Goal: Find specific page/section: Find specific page/section

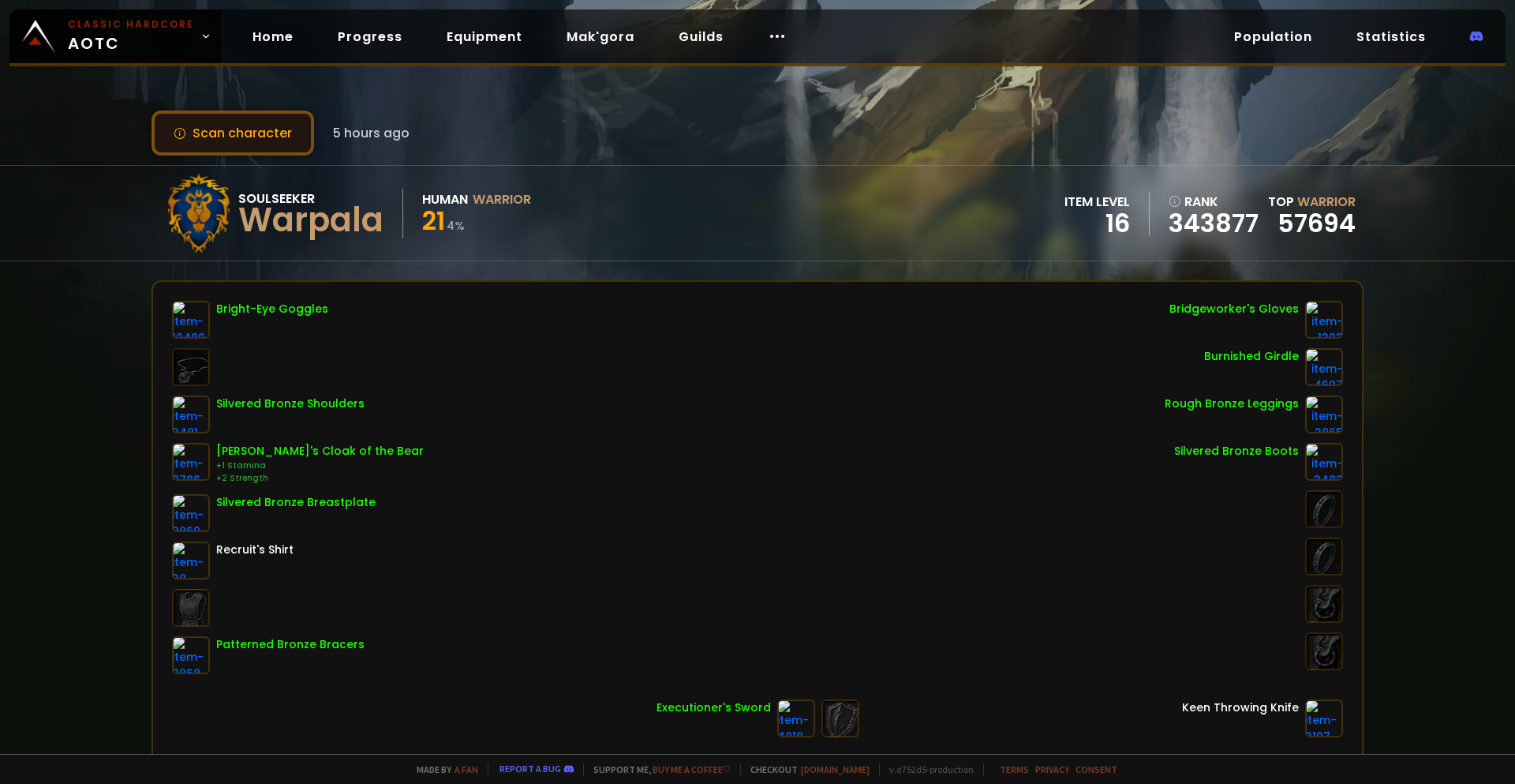
click at [236, 129] on button "Scan character" at bounding box center [232, 133] width 163 height 45
click at [252, 133] on button "Scan character" at bounding box center [232, 133] width 163 height 45
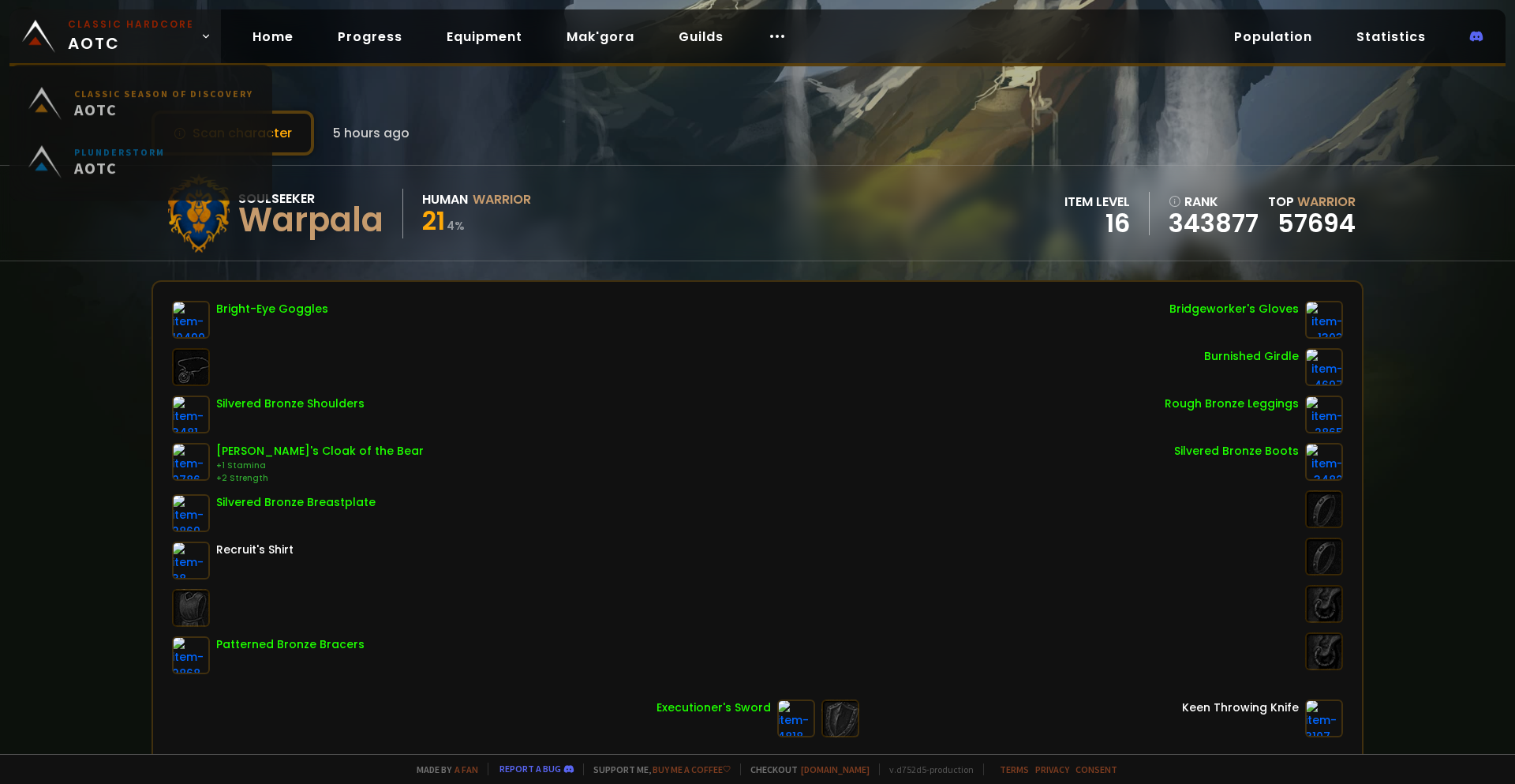
click at [175, 30] on small "Classic Hardcore" at bounding box center [131, 25] width 126 height 14
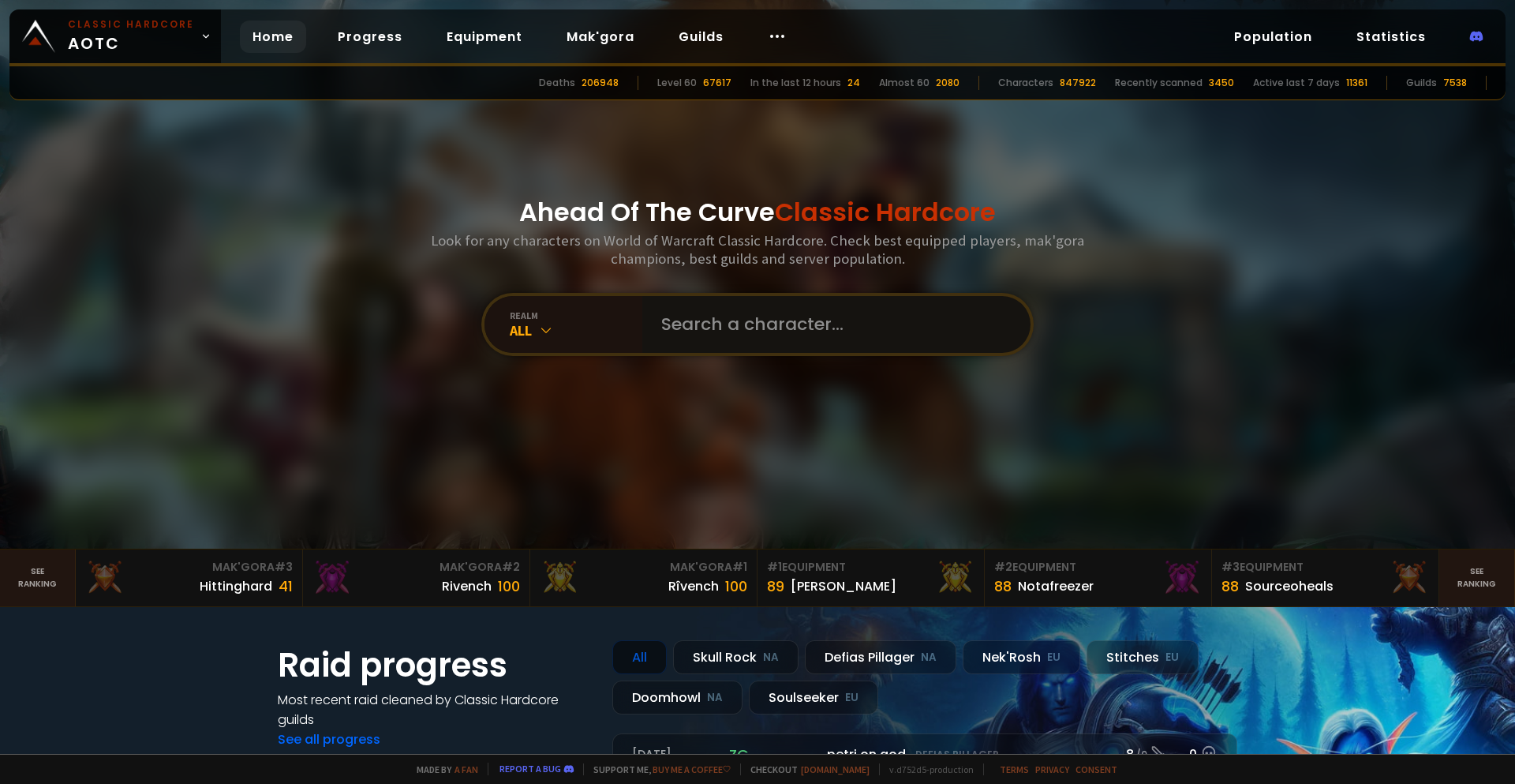
click at [739, 326] on input "text" at bounding box center [831, 324] width 360 height 57
type input "warpala"
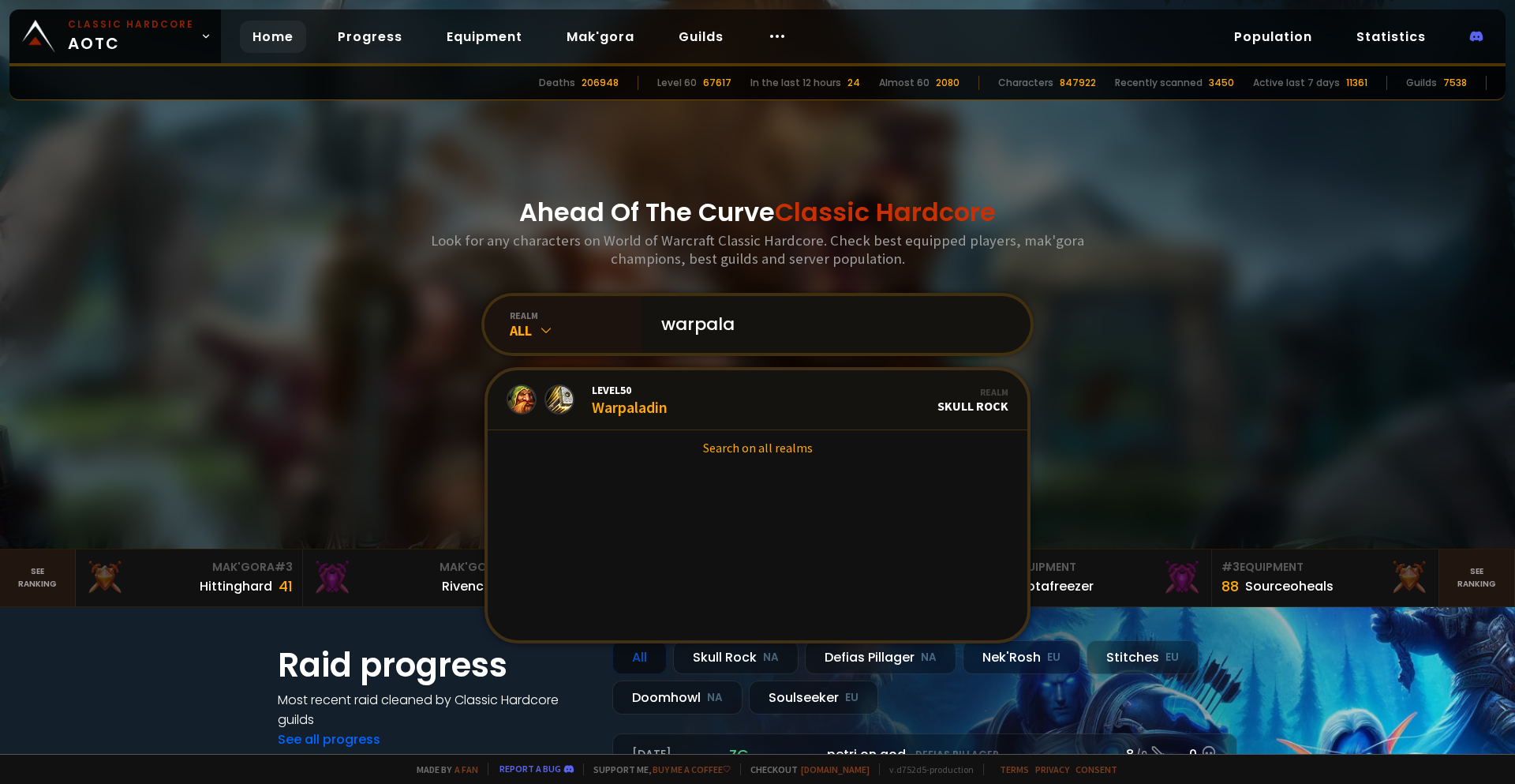
click at [760, 330] on input "warpala" at bounding box center [831, 324] width 360 height 57
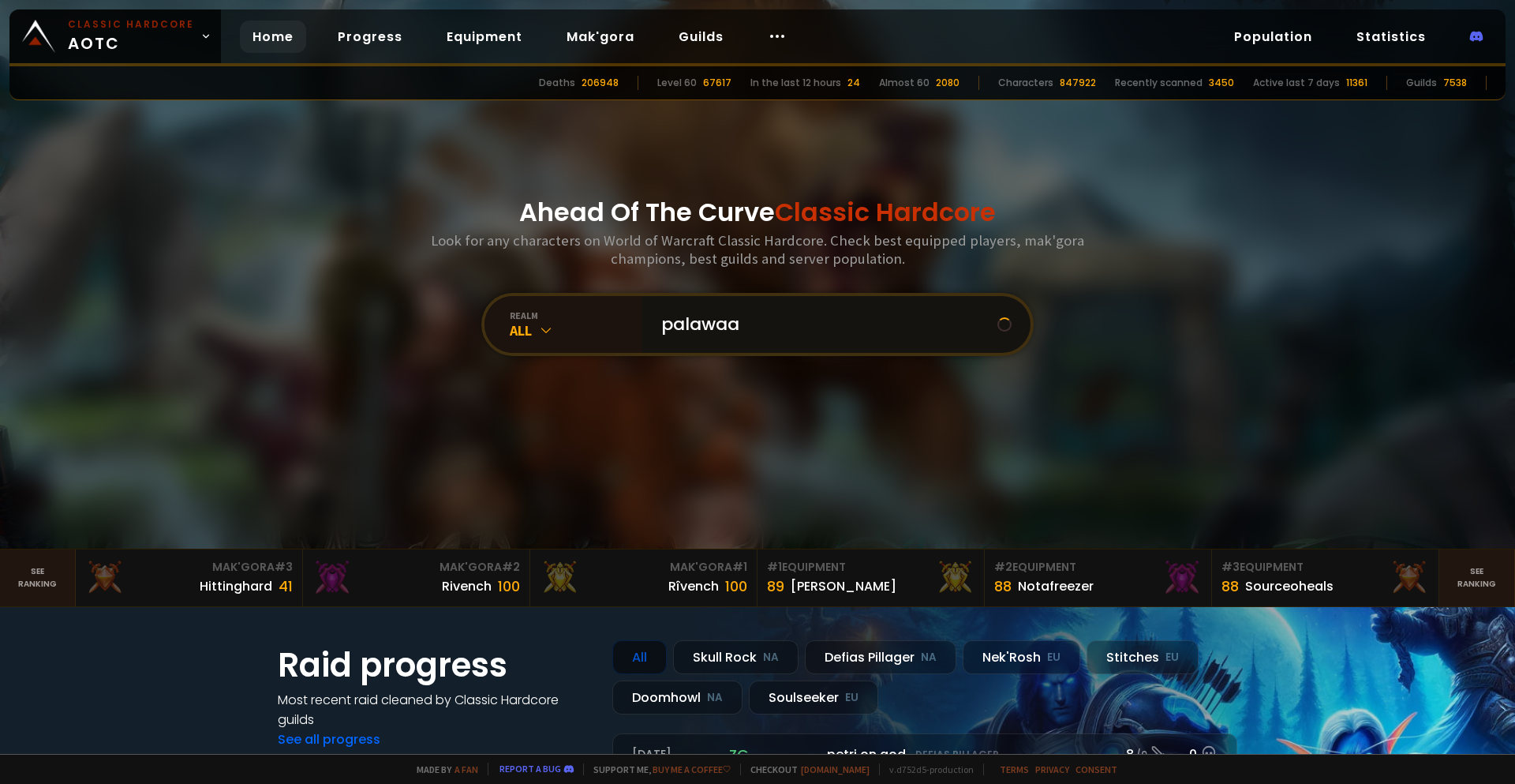
type input "palawaar"
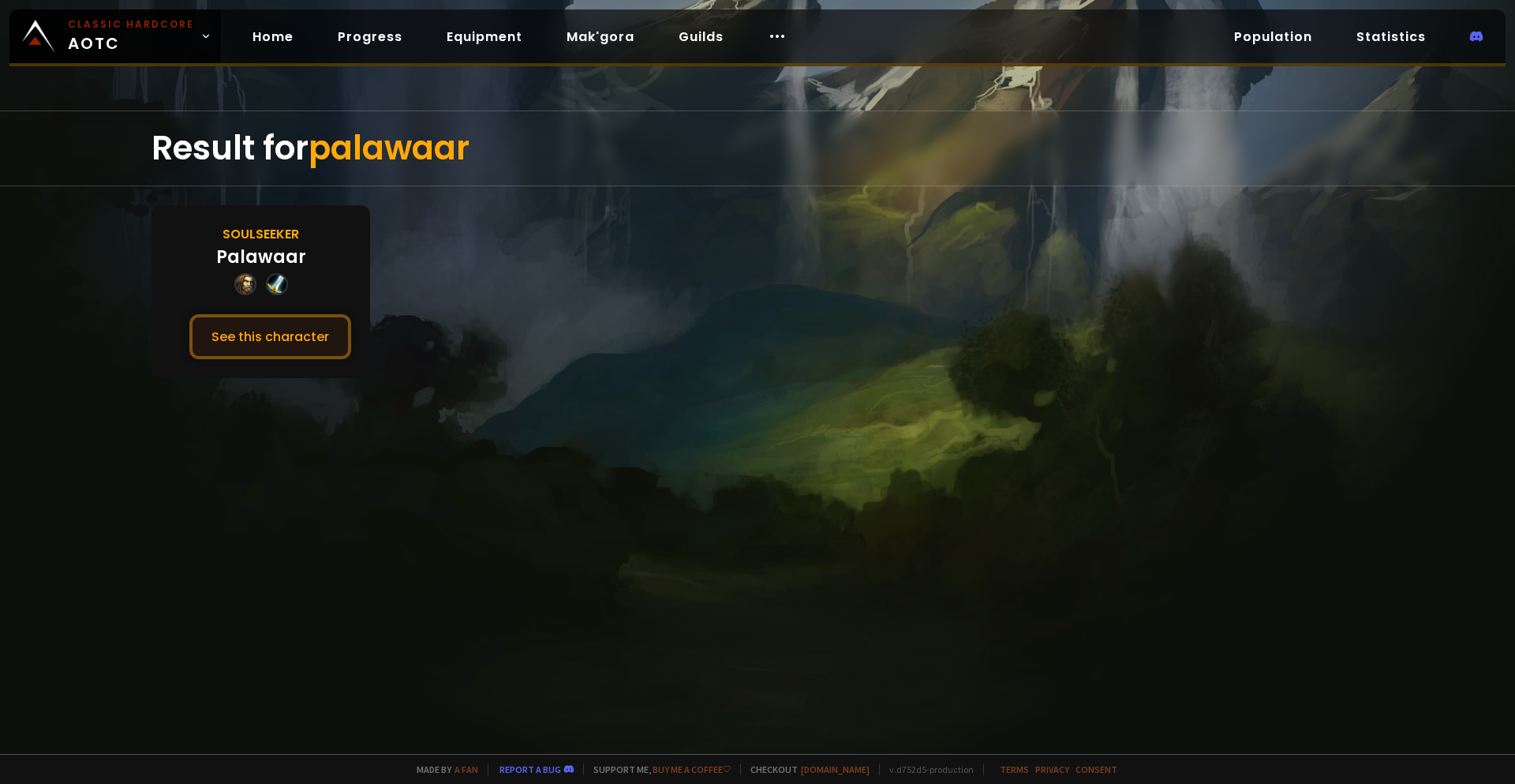
click at [296, 336] on button "See this character" at bounding box center [270, 337] width 162 height 45
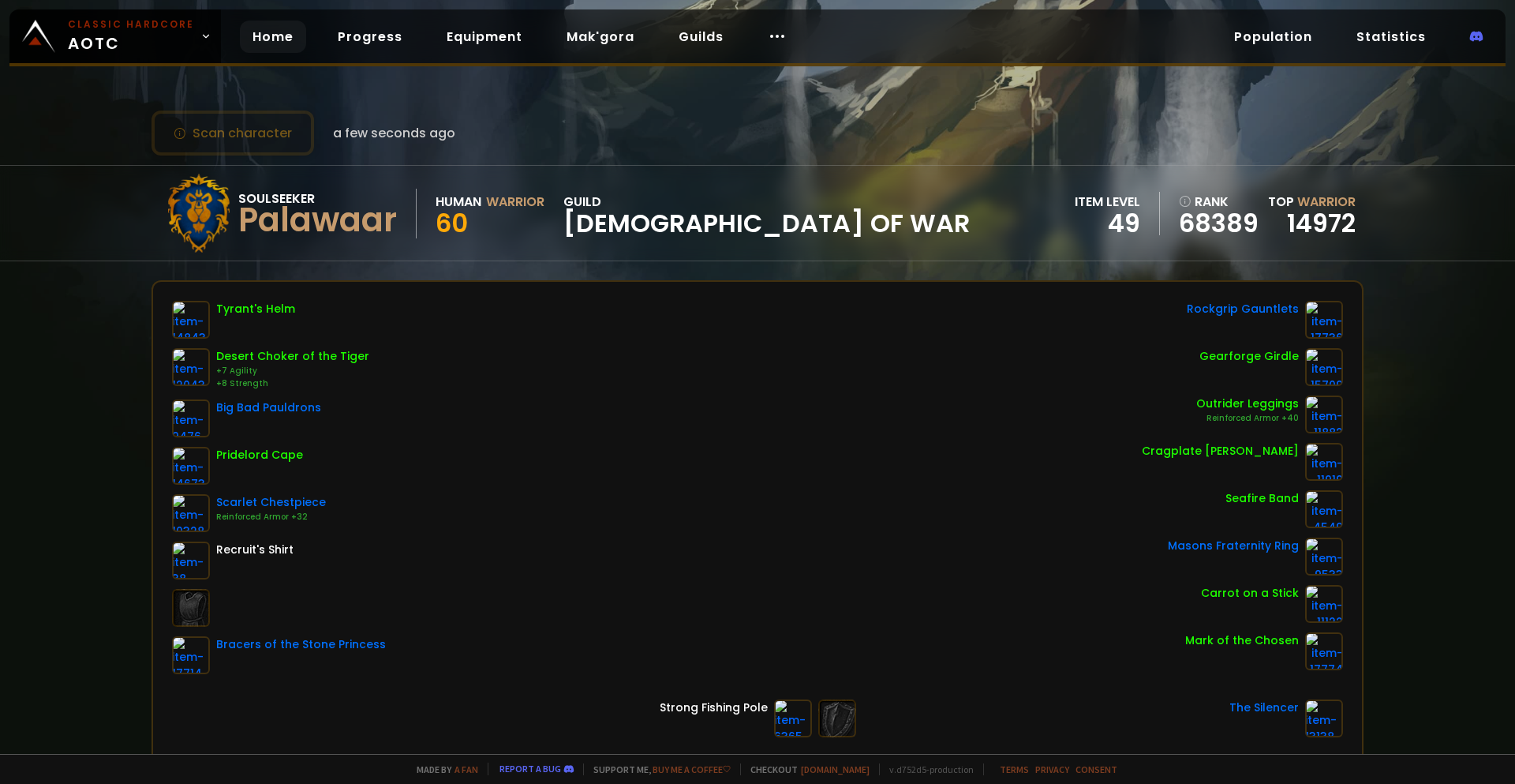
click at [260, 33] on link "Home" at bounding box center [273, 36] width 66 height 33
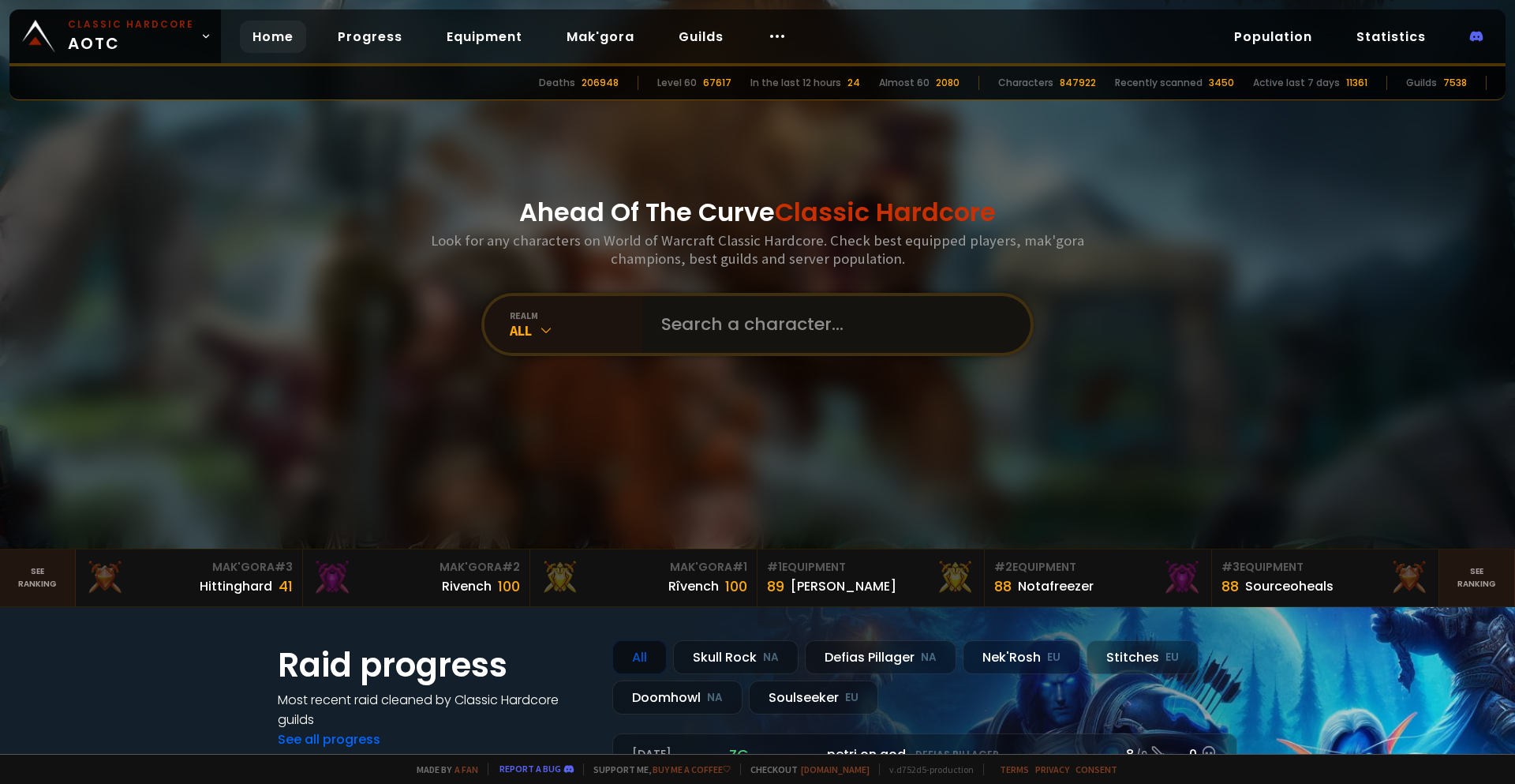
click at [708, 335] on input "text" at bounding box center [831, 324] width 360 height 57
type input "paladav"
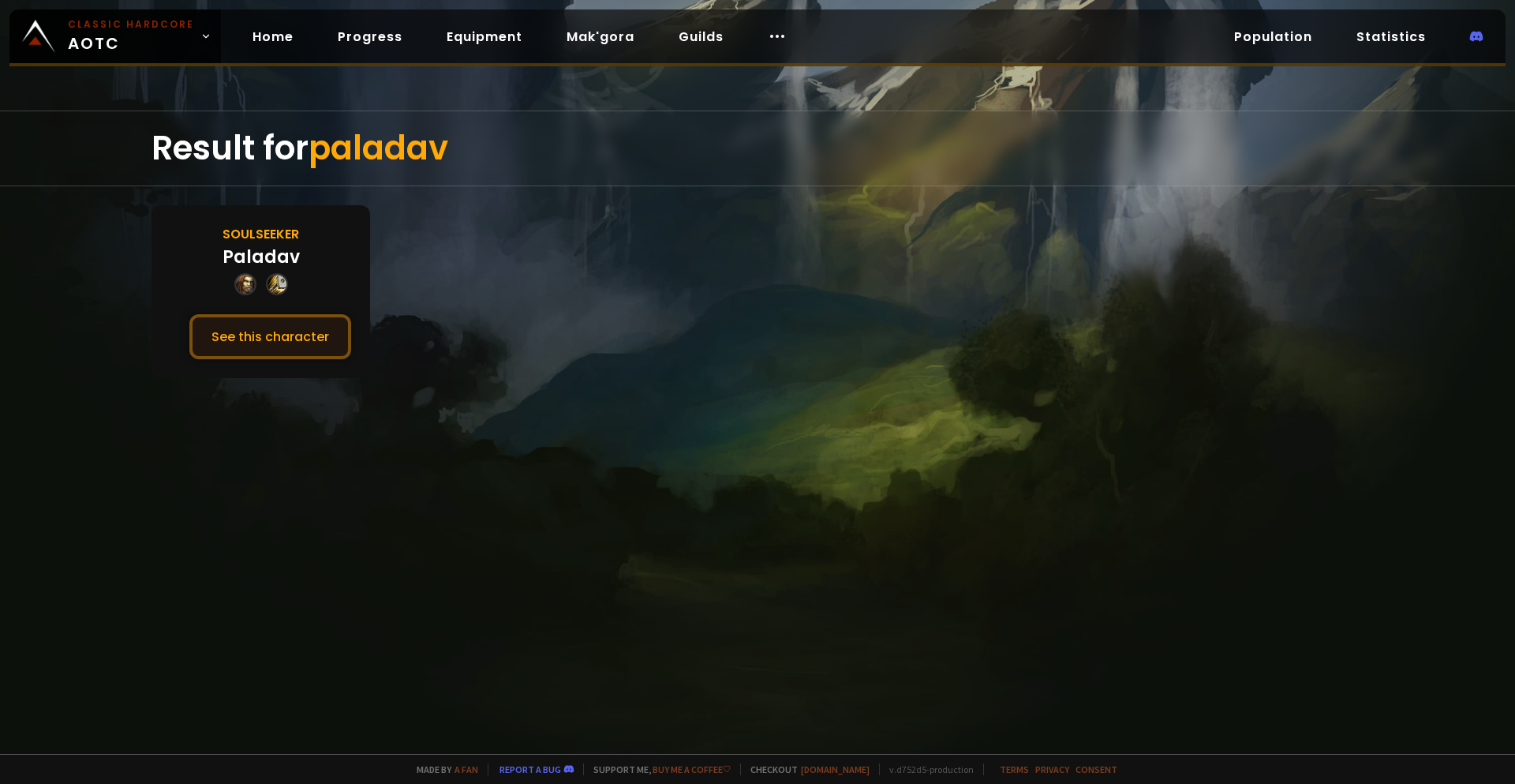
click at [276, 330] on button "See this character" at bounding box center [270, 337] width 162 height 45
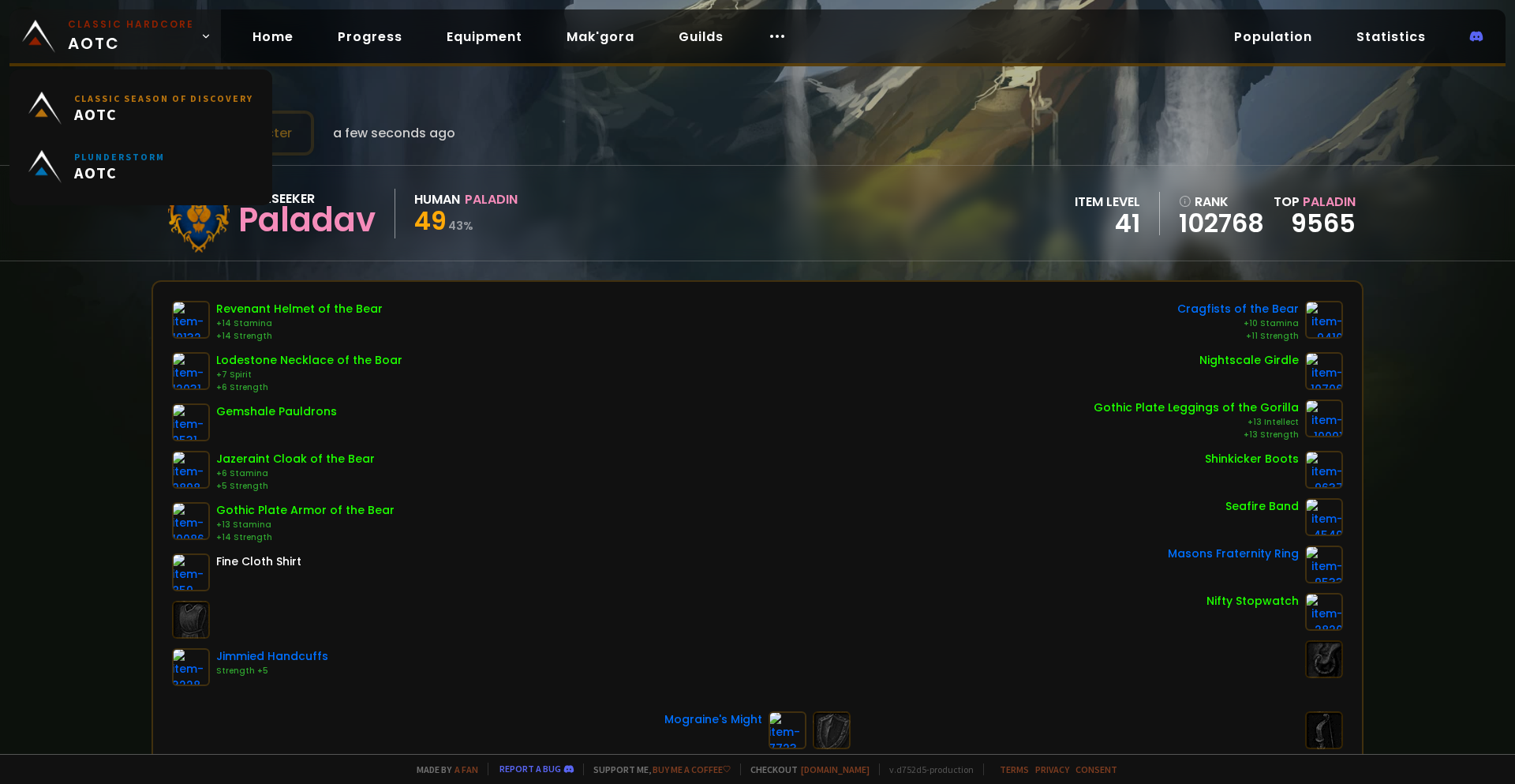
click at [140, 43] on span "Classic Hardcore AOTC" at bounding box center [131, 36] width 126 height 37
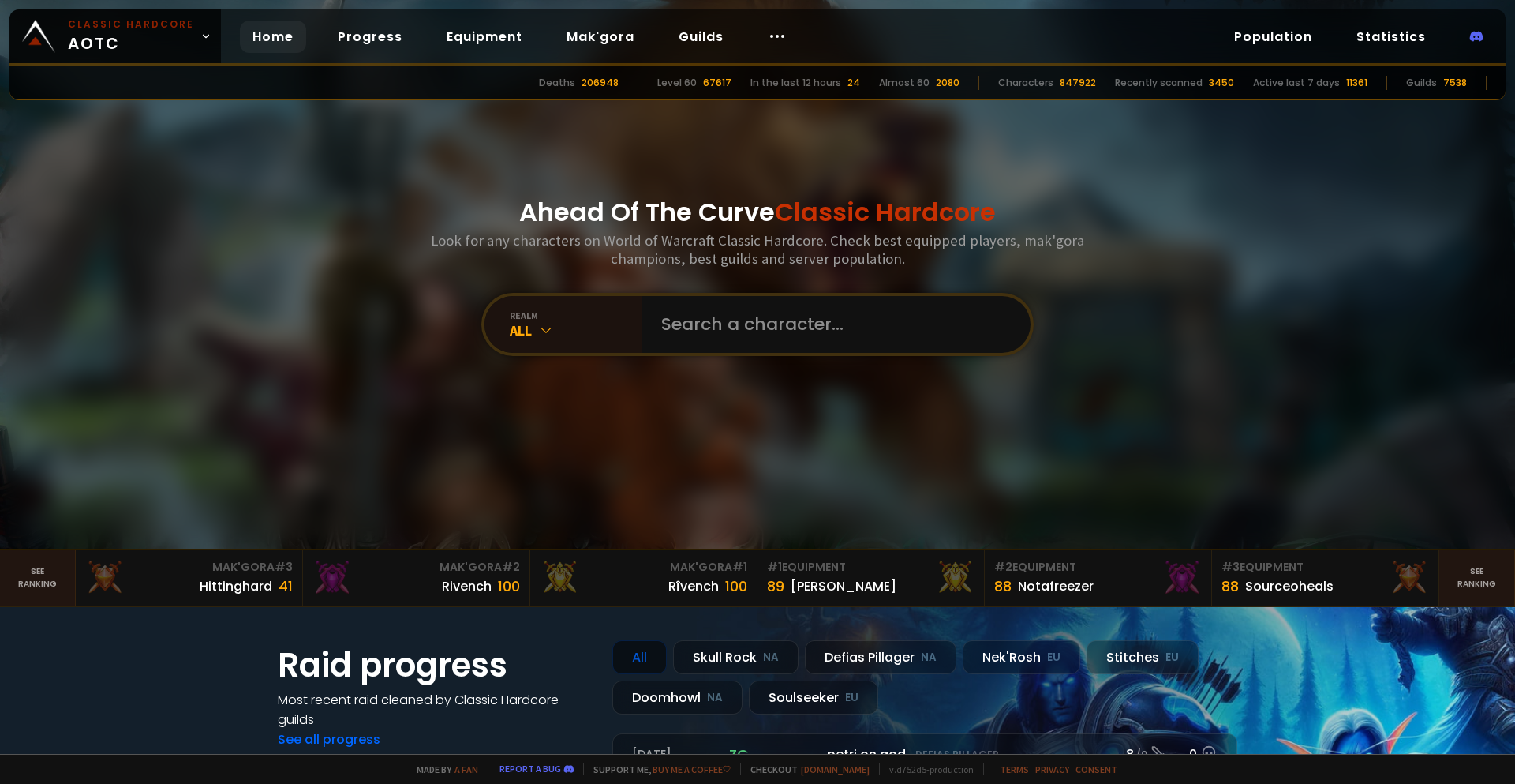
click at [273, 36] on link "Home" at bounding box center [273, 36] width 66 height 33
click at [724, 326] on input "text" at bounding box center [831, 324] width 360 height 57
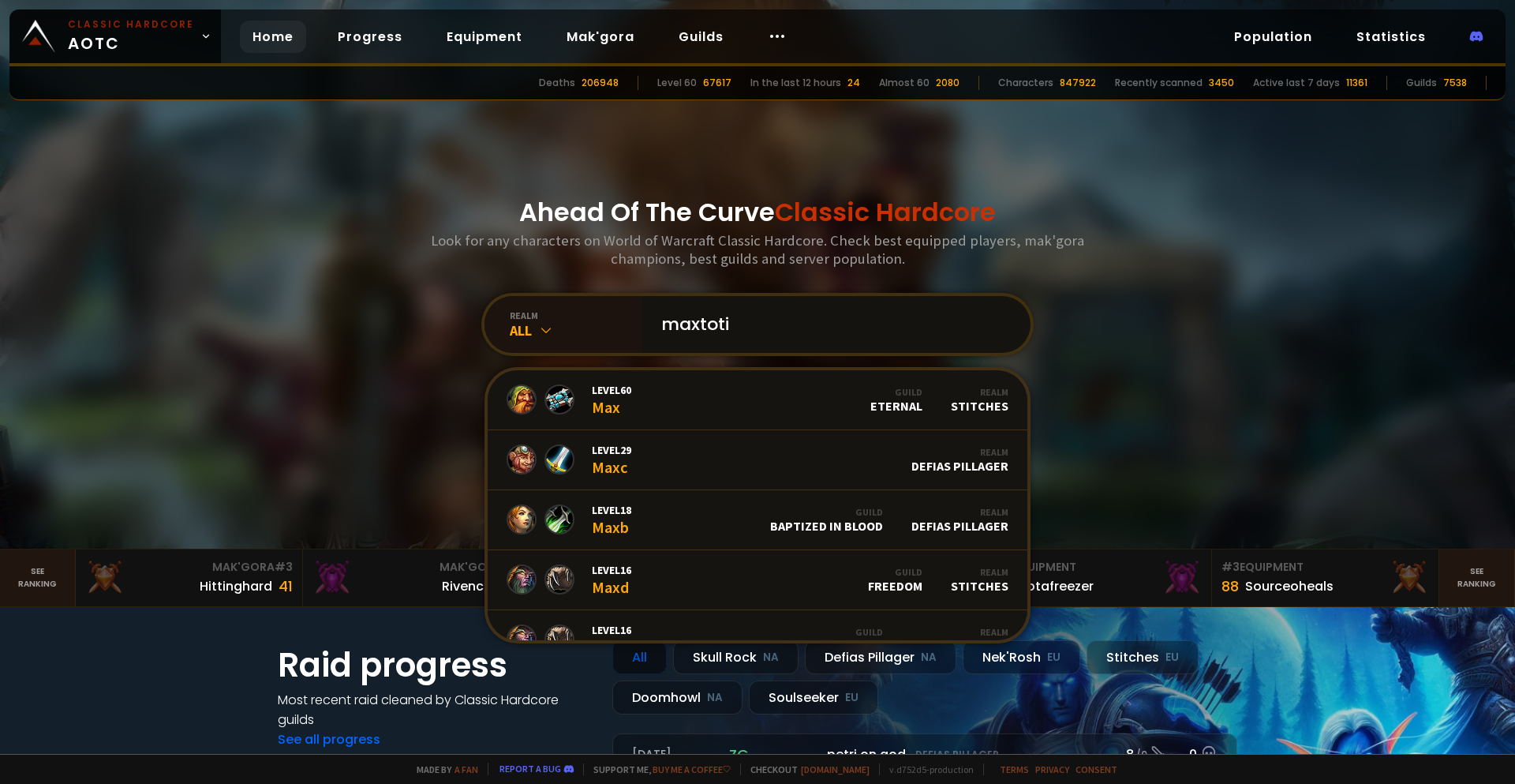
type input "maxtotis"
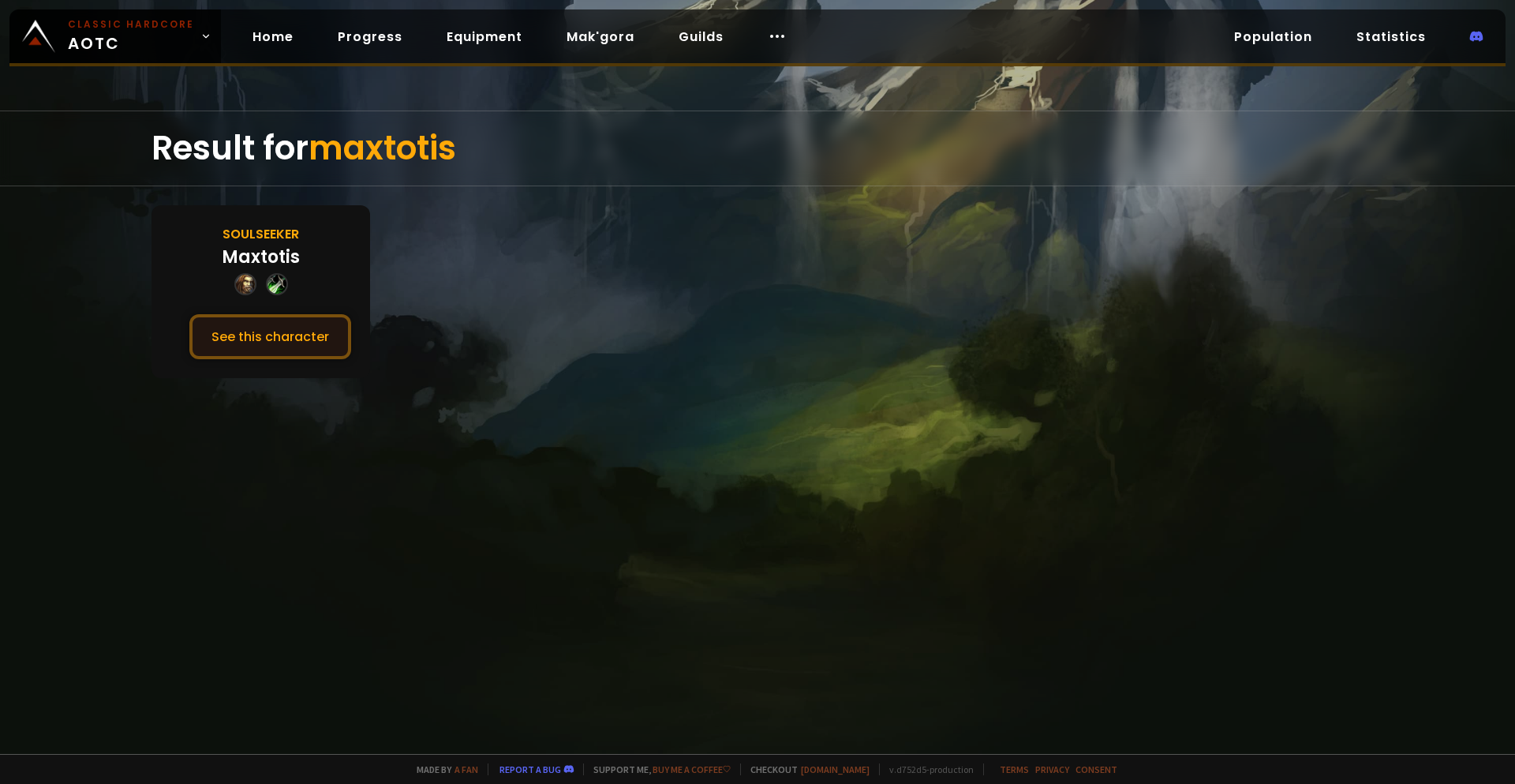
click at [259, 342] on button "See this character" at bounding box center [270, 337] width 162 height 45
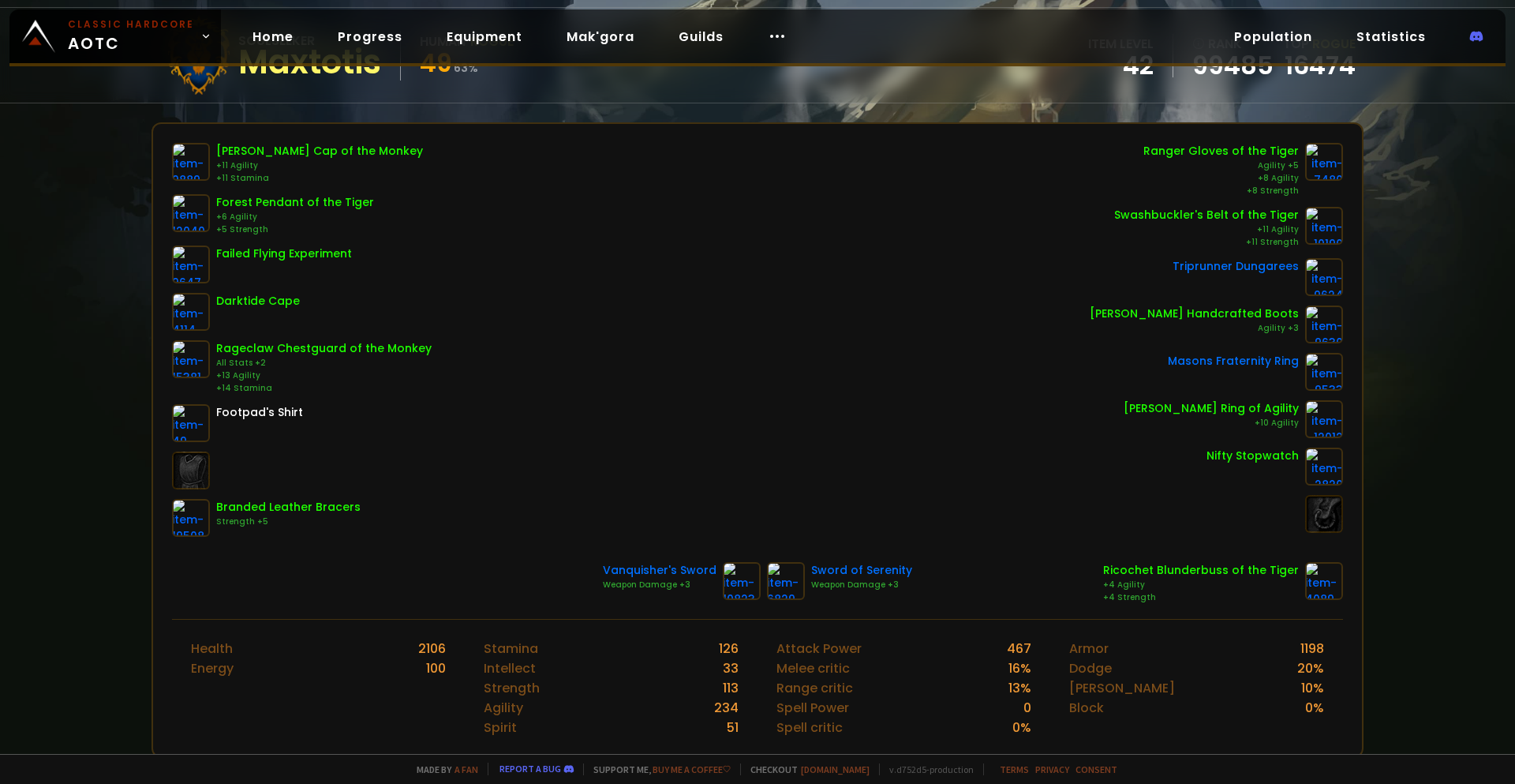
scroll to position [79, 0]
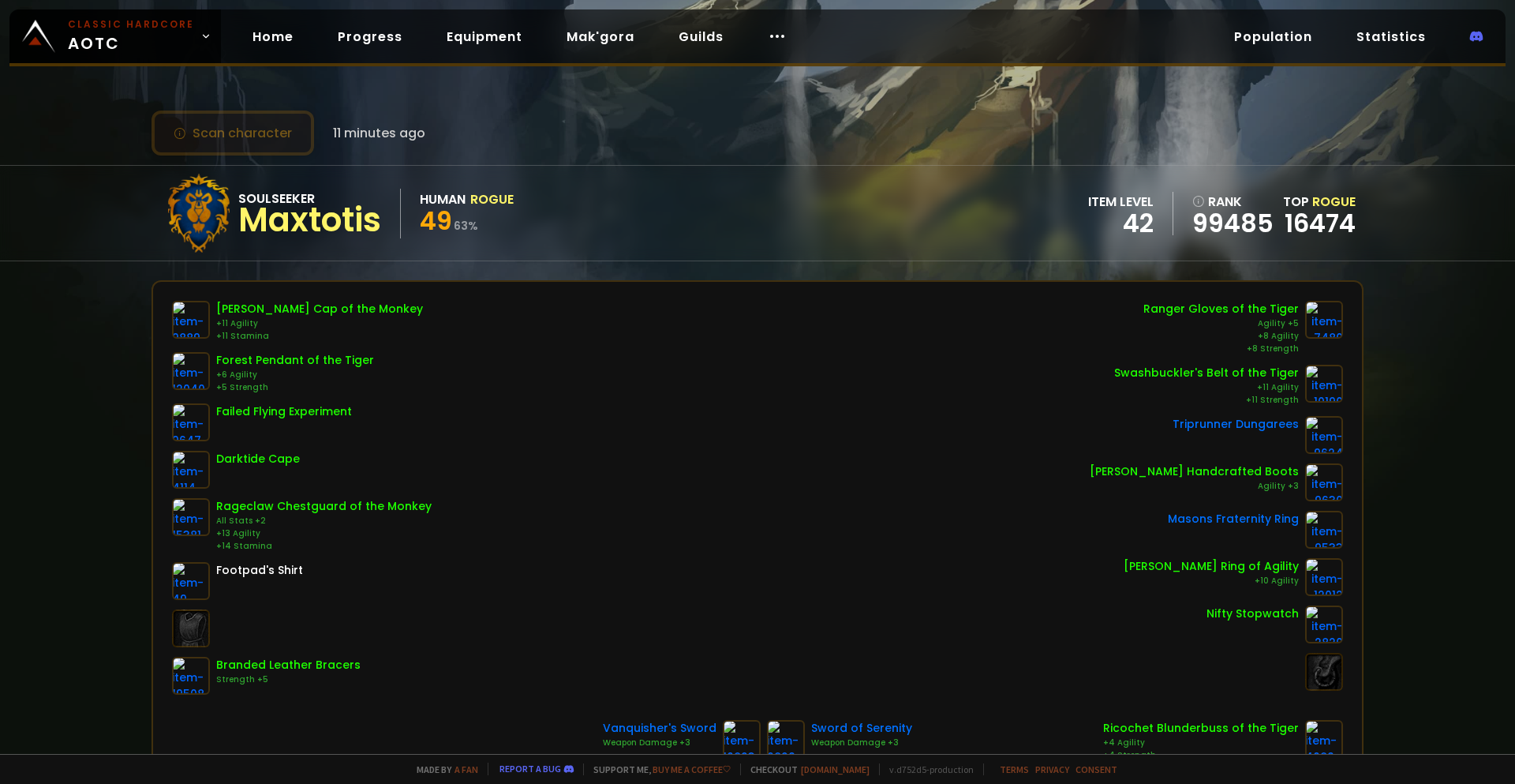
click at [264, 138] on button "Scan character" at bounding box center [232, 133] width 163 height 45
click at [270, 43] on link "Home" at bounding box center [273, 36] width 66 height 33
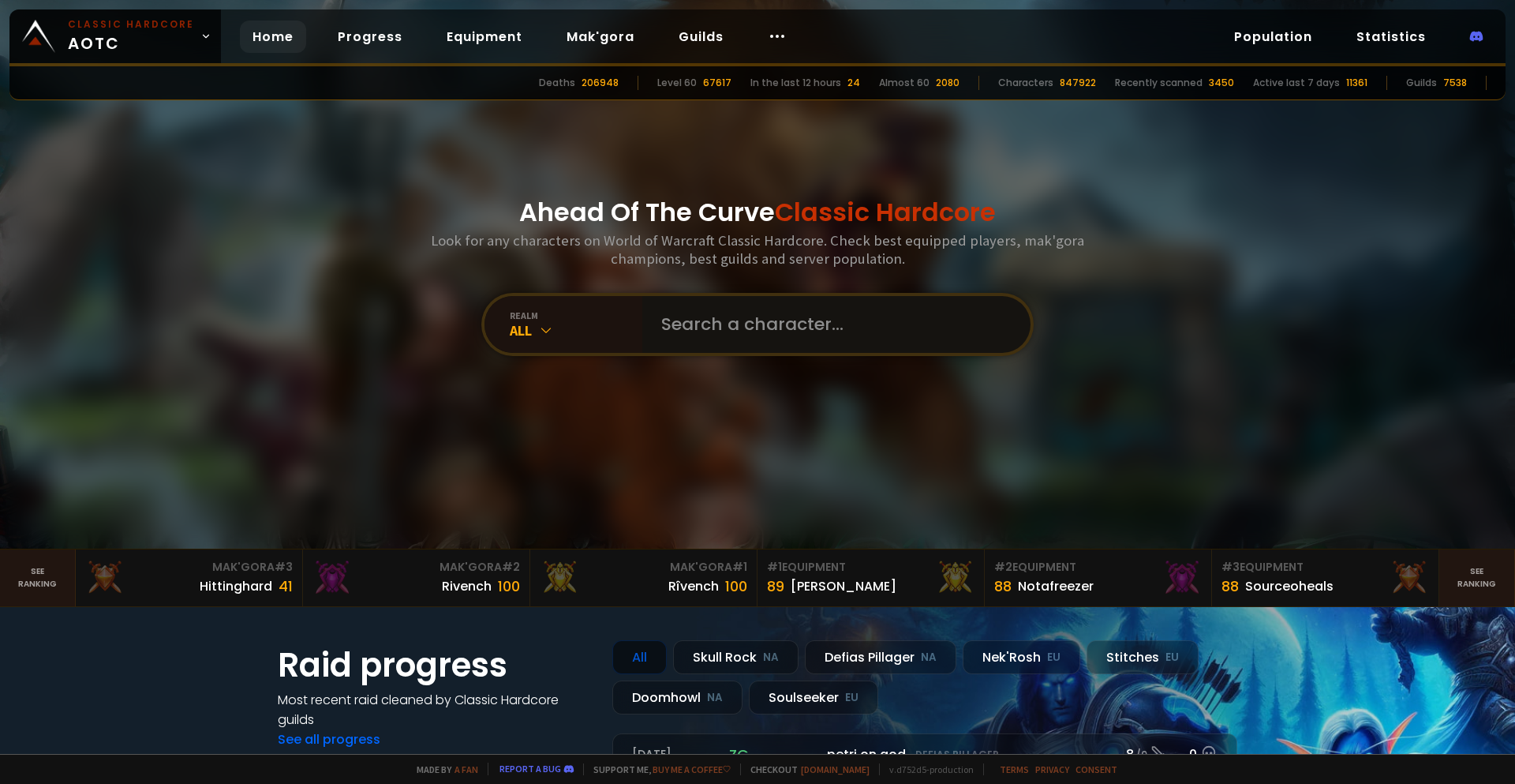
click at [736, 321] on input "text" at bounding box center [831, 324] width 360 height 57
type input "maxtotis"
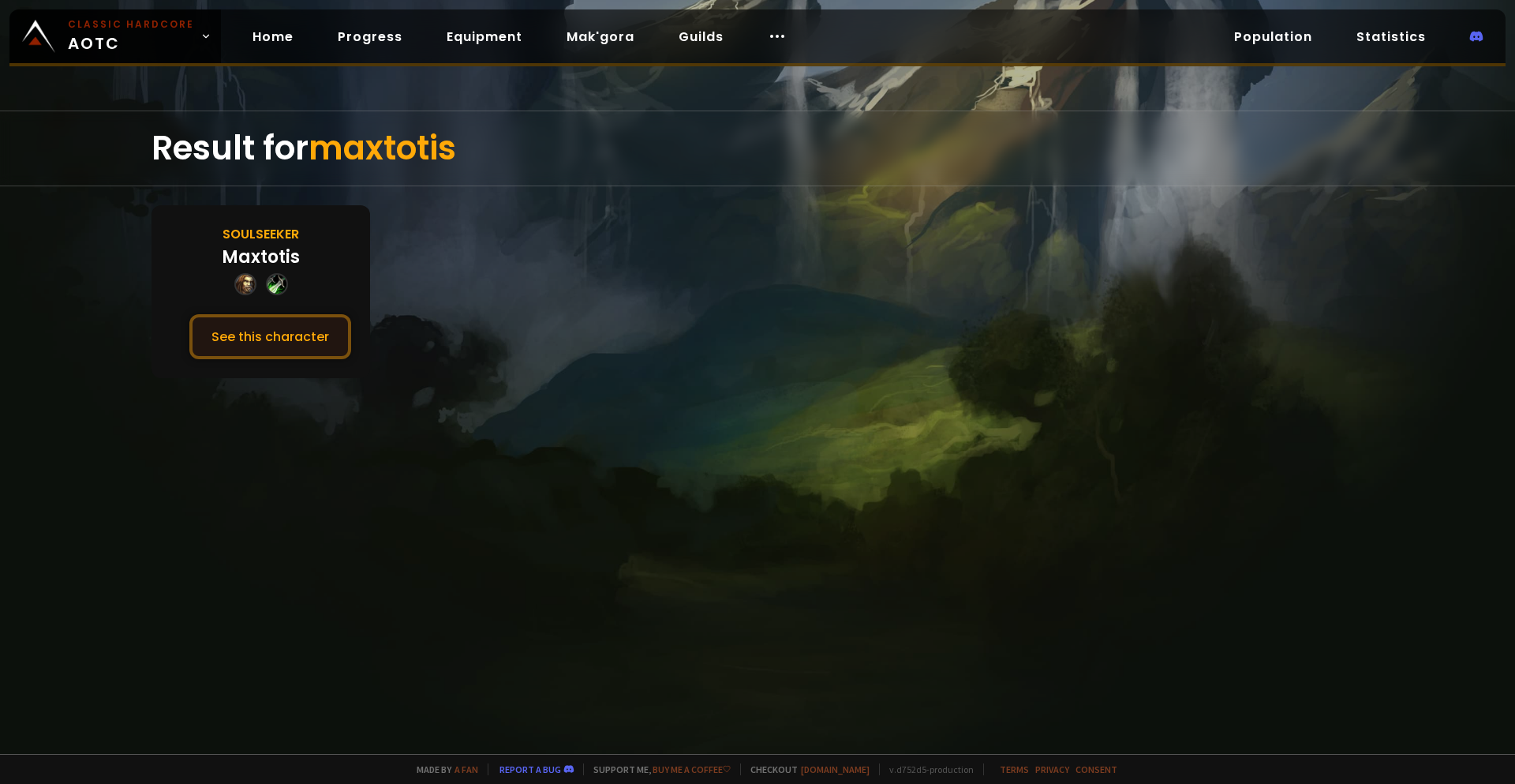
click at [293, 343] on button "See this character" at bounding box center [270, 337] width 162 height 45
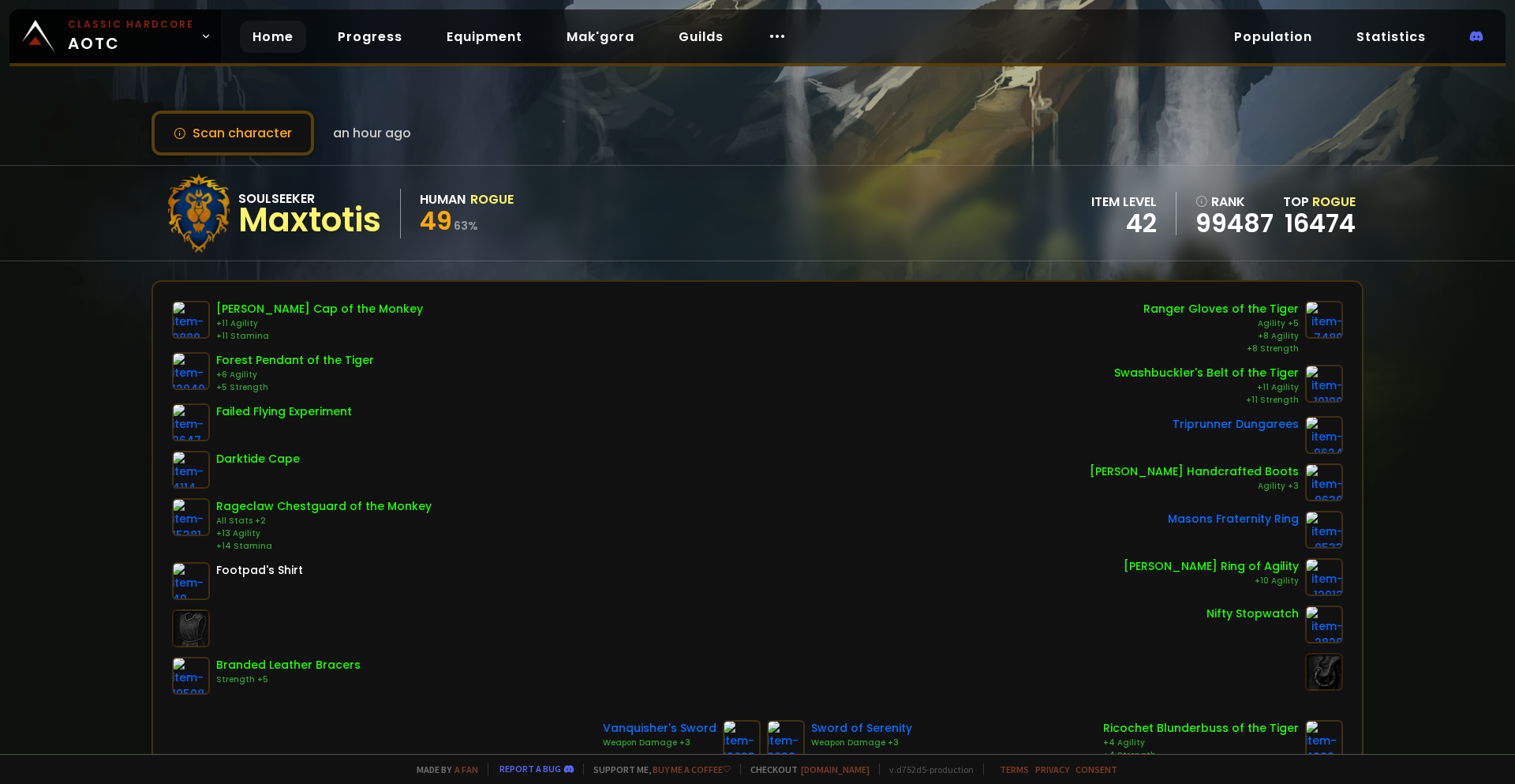
click at [266, 34] on link "Home" at bounding box center [273, 36] width 66 height 33
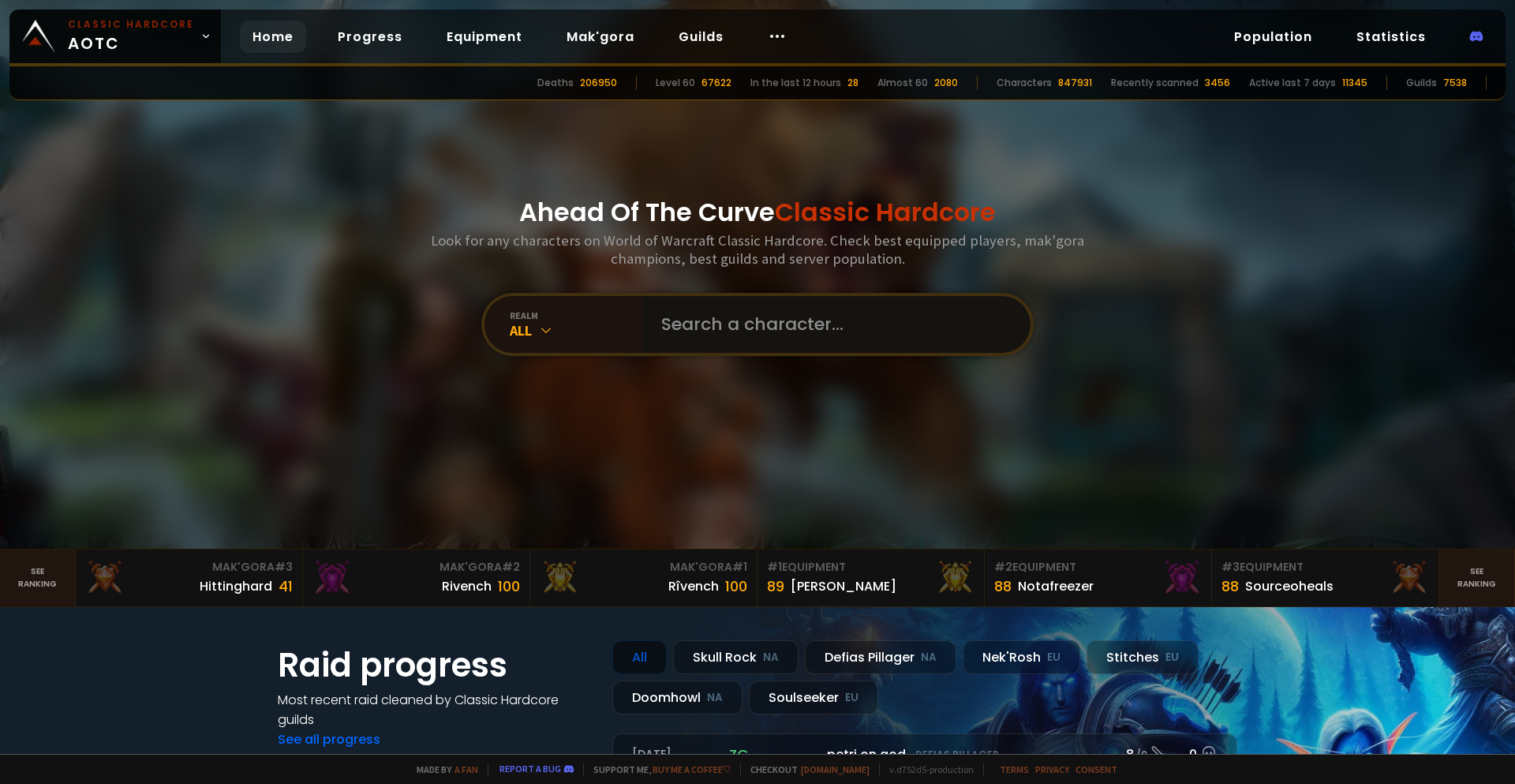
click at [680, 341] on input "text" at bounding box center [831, 324] width 360 height 57
type input "paladav"
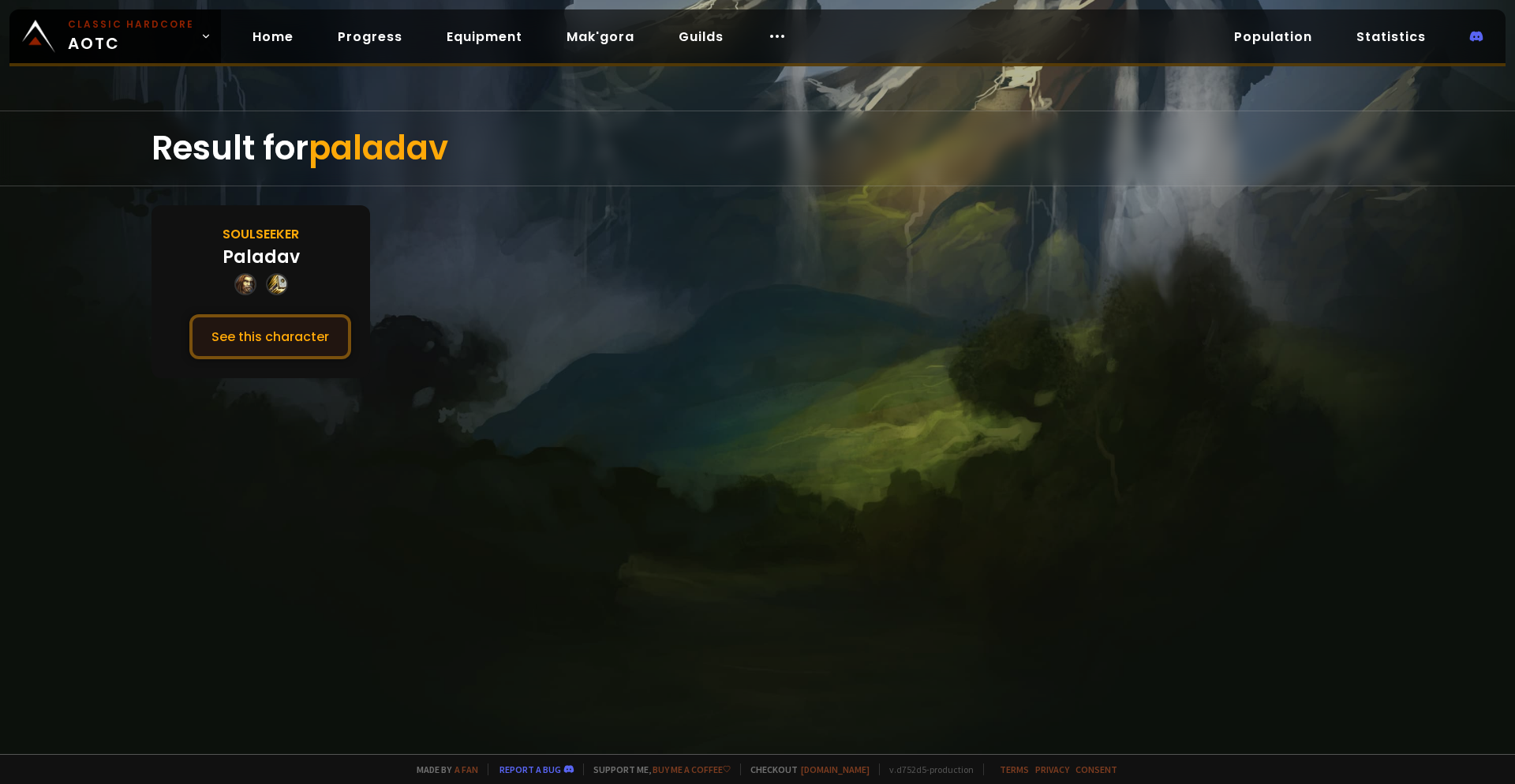
click at [312, 334] on button "See this character" at bounding box center [270, 337] width 162 height 45
